Goal: Find specific page/section: Find specific page/section

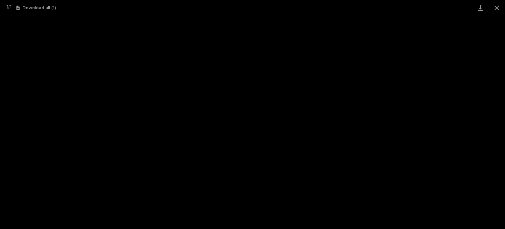
scroll to position [16, 0]
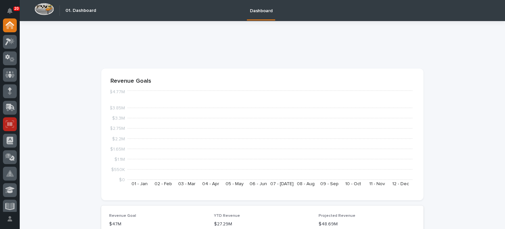
click at [11, 121] on icon at bounding box center [10, 124] width 9 height 8
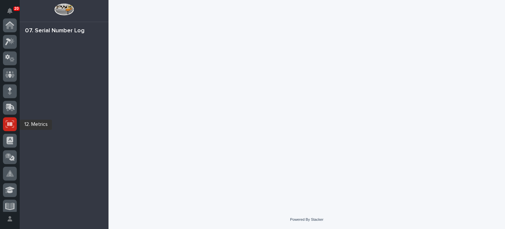
scroll to position [99, 0]
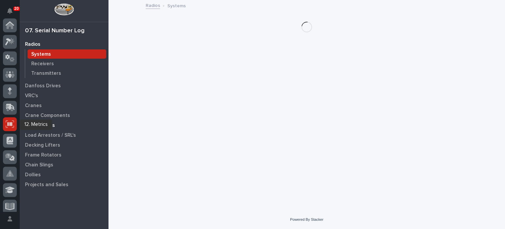
scroll to position [99, 0]
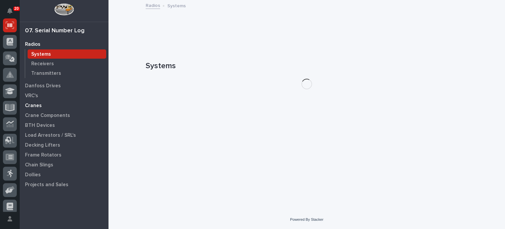
click at [40, 103] on p "Cranes" at bounding box center [33, 106] width 17 height 6
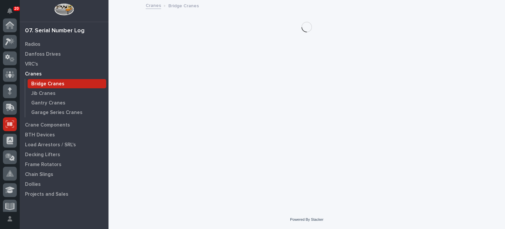
scroll to position [99, 0]
click at [40, 102] on p "Gantry Cranes" at bounding box center [48, 103] width 34 height 6
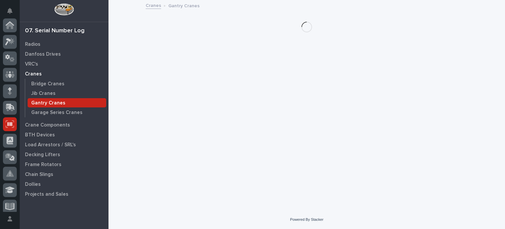
scroll to position [99, 0]
click at [40, 102] on p "Gantry Cranes" at bounding box center [48, 103] width 34 height 6
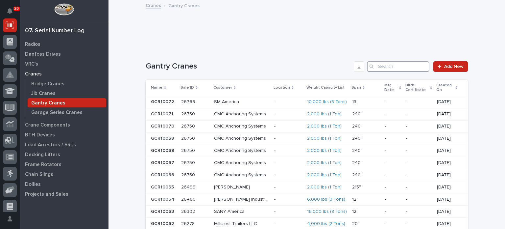
click at [391, 69] on input "Search" at bounding box center [398, 66] width 63 height 11
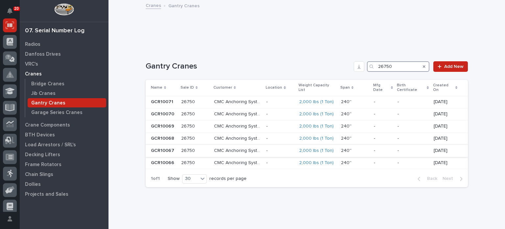
type input "26750"
click at [245, 146] on p "CMC Anchoring Systems" at bounding box center [238, 149] width 48 height 7
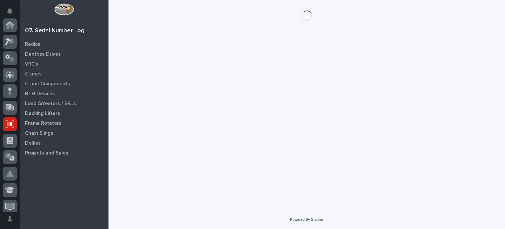
scroll to position [99, 0]
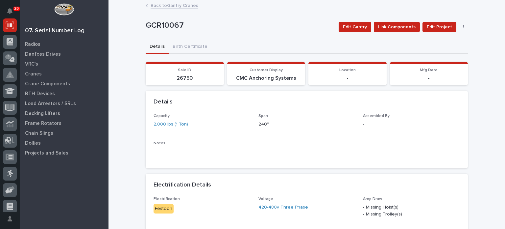
click at [147, 8] on div "Back to Gantry Cranes" at bounding box center [306, 5] width 329 height 9
click at [153, 6] on link "Back to Gantry Cranes" at bounding box center [175, 5] width 48 height 8
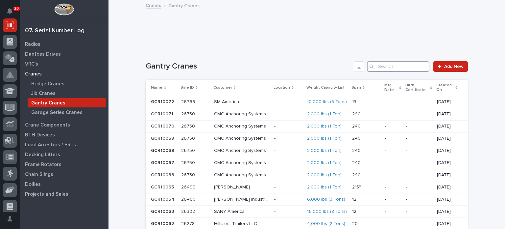
click at [378, 69] on input "Search" at bounding box center [398, 66] width 63 height 11
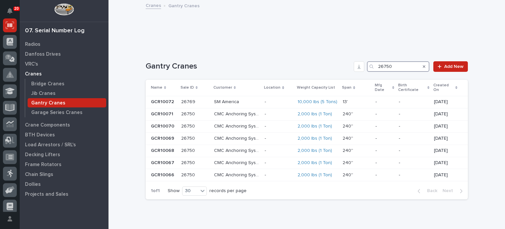
type input "26750"
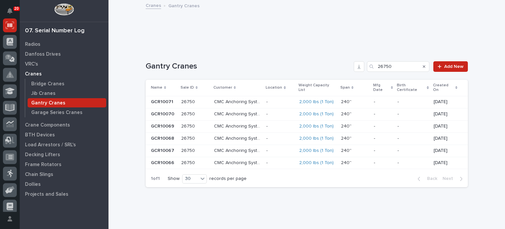
click at [272, 148] on p at bounding box center [280, 151] width 28 height 6
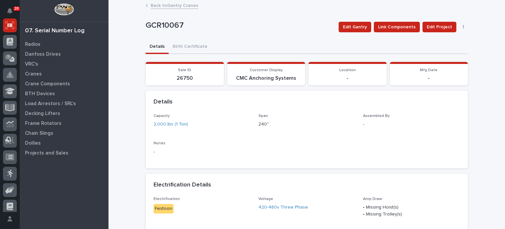
click at [181, 26] on p "GCR10067" at bounding box center [240, 26] width 188 height 10
drag, startPoint x: 176, startPoint y: 24, endPoint x: 145, endPoint y: 21, distance: 31.8
click at [146, 21] on p "GCR10067" at bounding box center [240, 26] width 188 height 10
drag, startPoint x: 179, startPoint y: 28, endPoint x: 142, endPoint y: 28, distance: 37.5
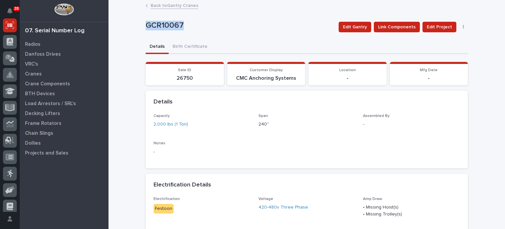
click at [142, 28] on div "Loading... Saving… Loading... Saving… GCR10067 Edit Gantry Link Components Edit…" at bounding box center [306, 161] width 329 height 320
copy p "GCR10067"
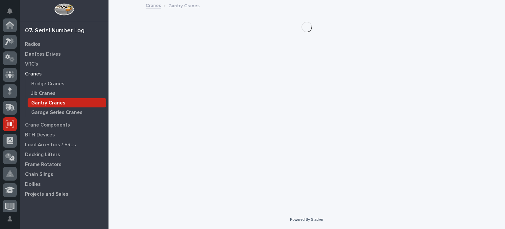
scroll to position [99, 0]
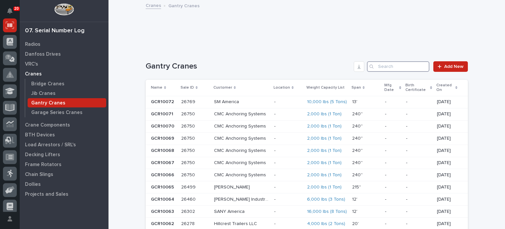
click at [401, 68] on input "Search" at bounding box center [398, 66] width 63 height 11
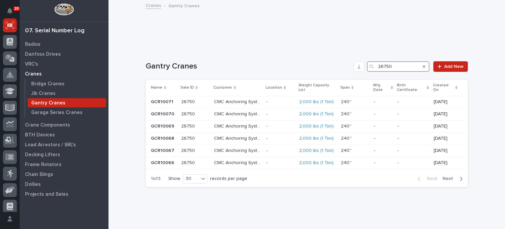
type input "26750"
